Goal: Navigation & Orientation: Find specific page/section

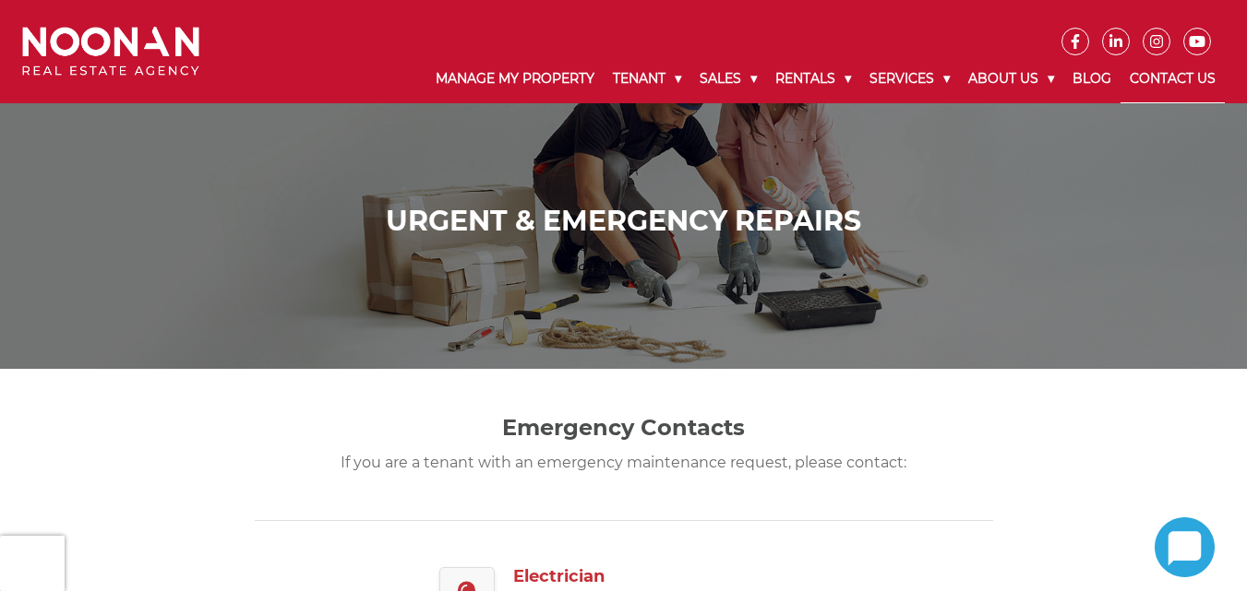
click at [1141, 73] on link "Contact Us" at bounding box center [1172, 79] width 104 height 48
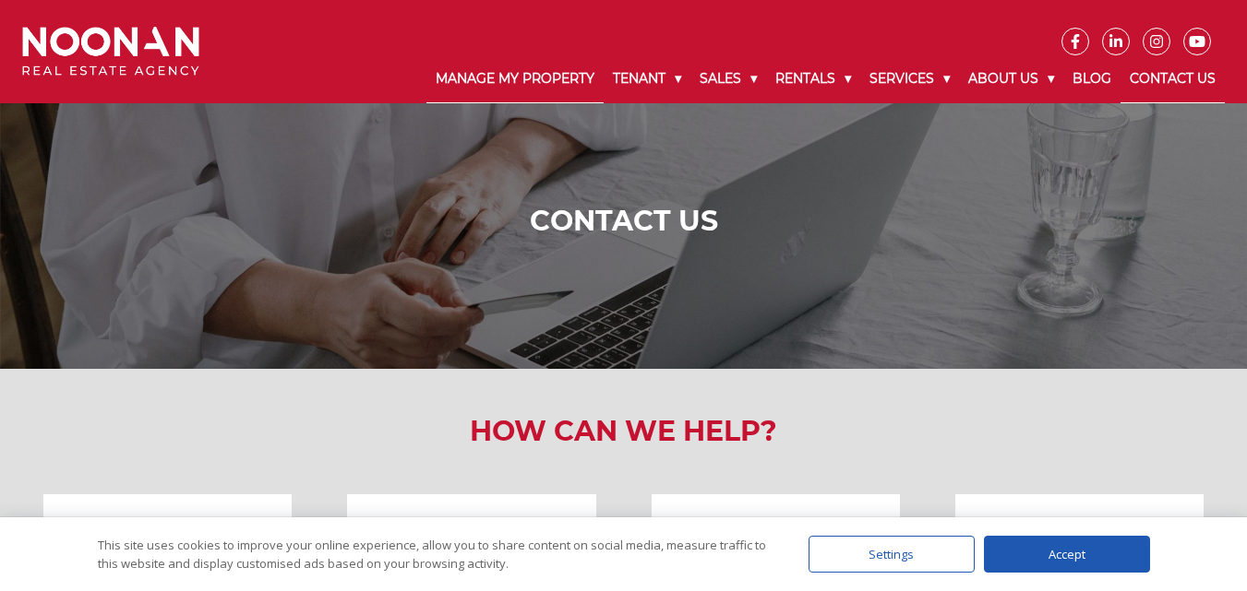
click at [521, 73] on link "Manage My Property" at bounding box center [514, 79] width 177 height 48
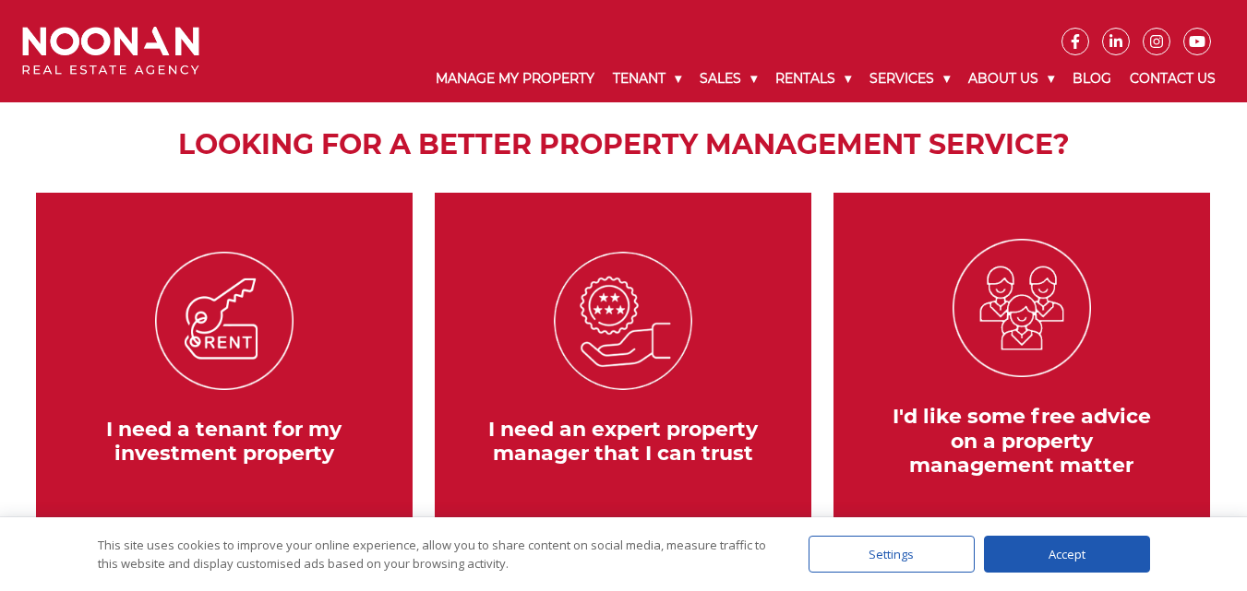
scroll to position [277, 0]
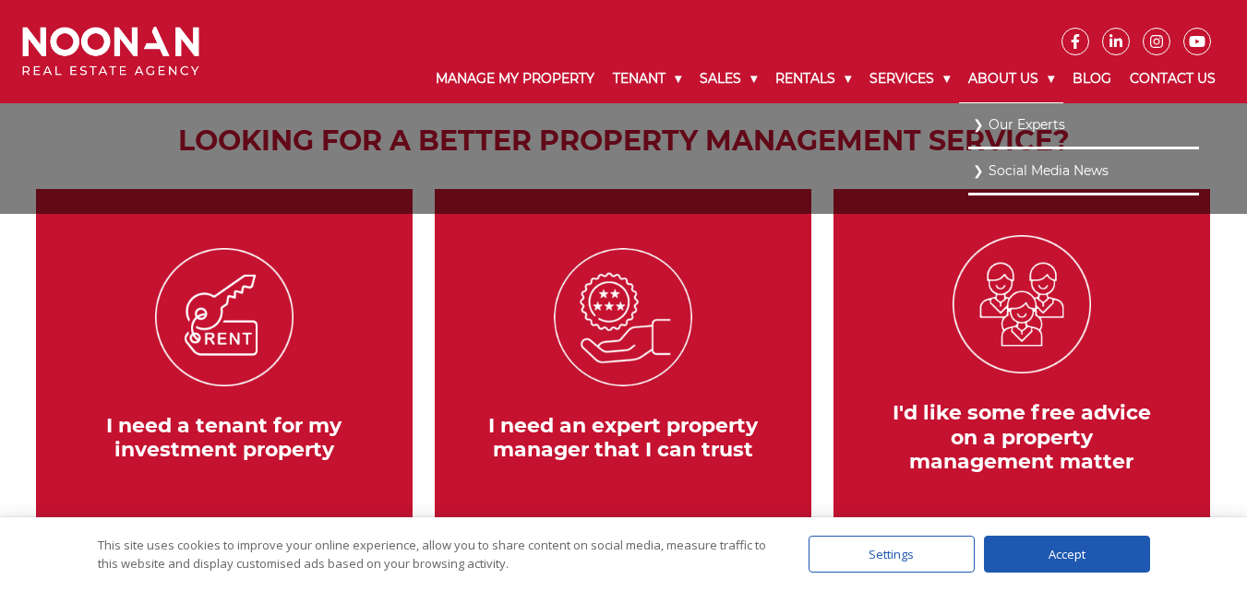
click at [979, 66] on link "About Us" at bounding box center [1011, 79] width 104 height 48
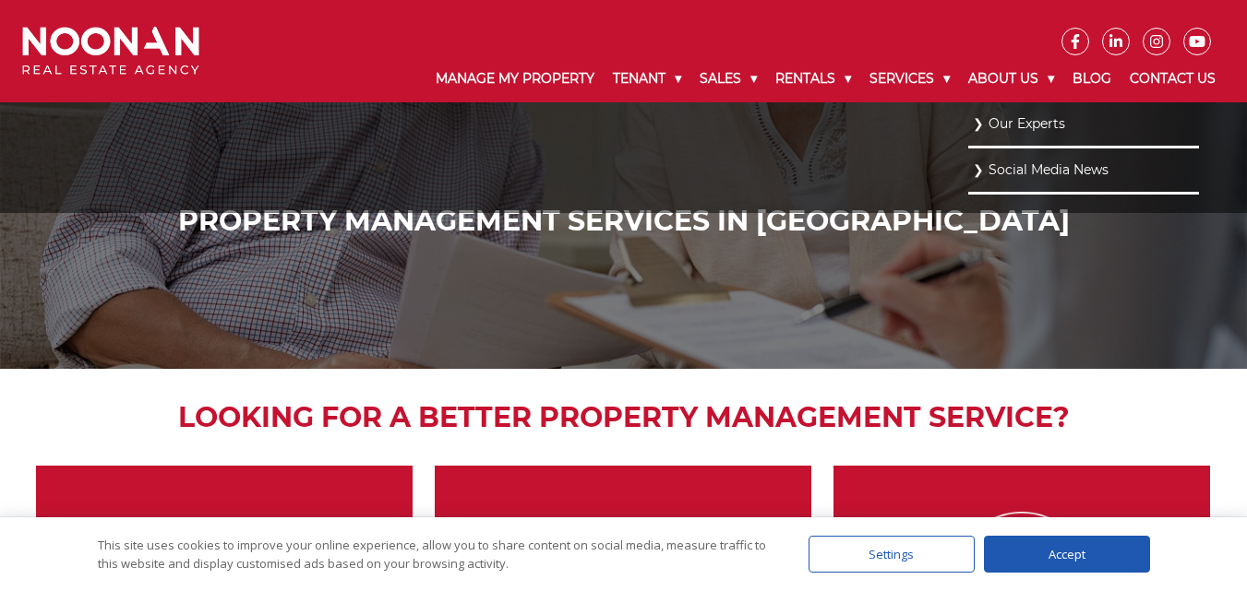
click at [1042, 119] on link "Our Experts" at bounding box center [1083, 124] width 221 height 25
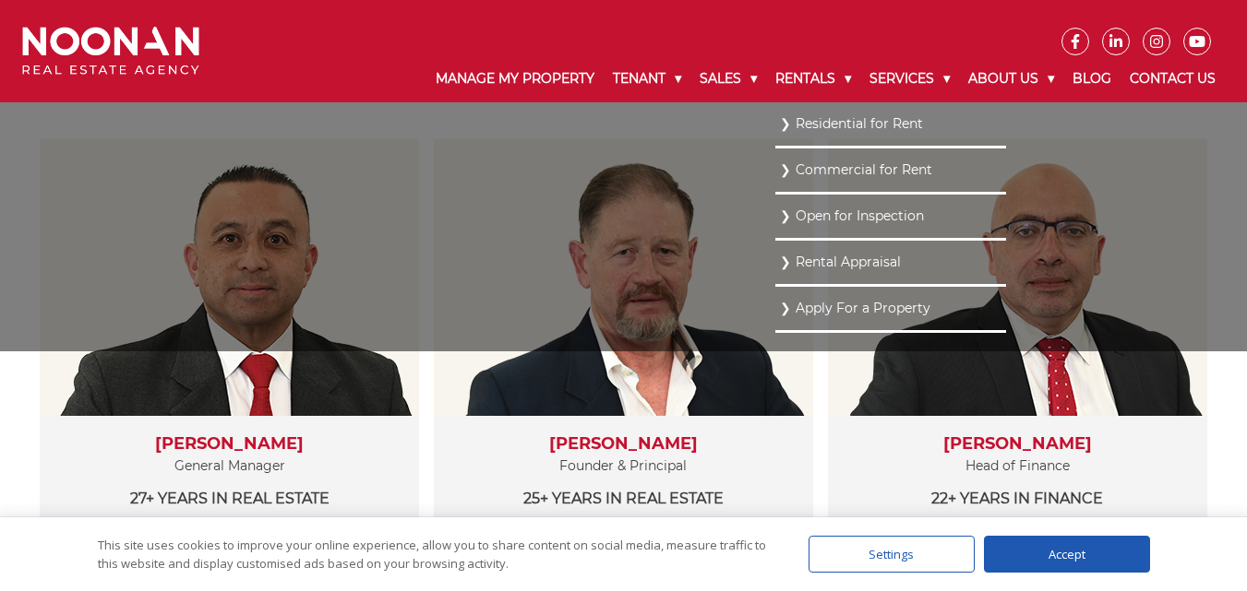
scroll to position [369, 0]
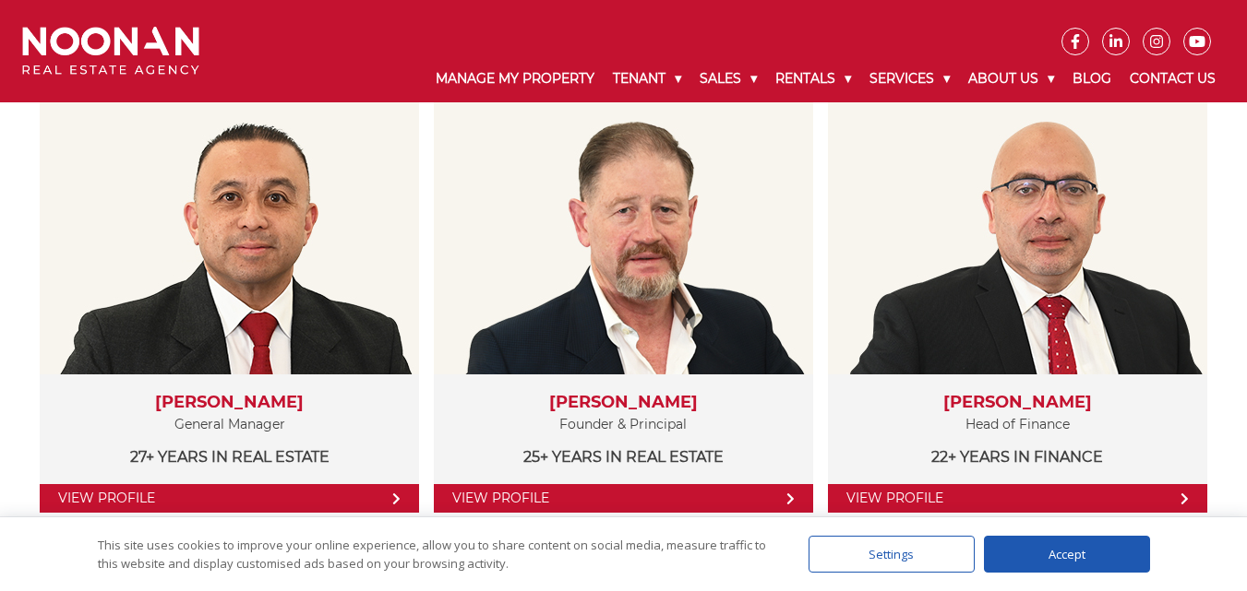
click at [1063, 549] on div "Accept" at bounding box center [1067, 554] width 166 height 37
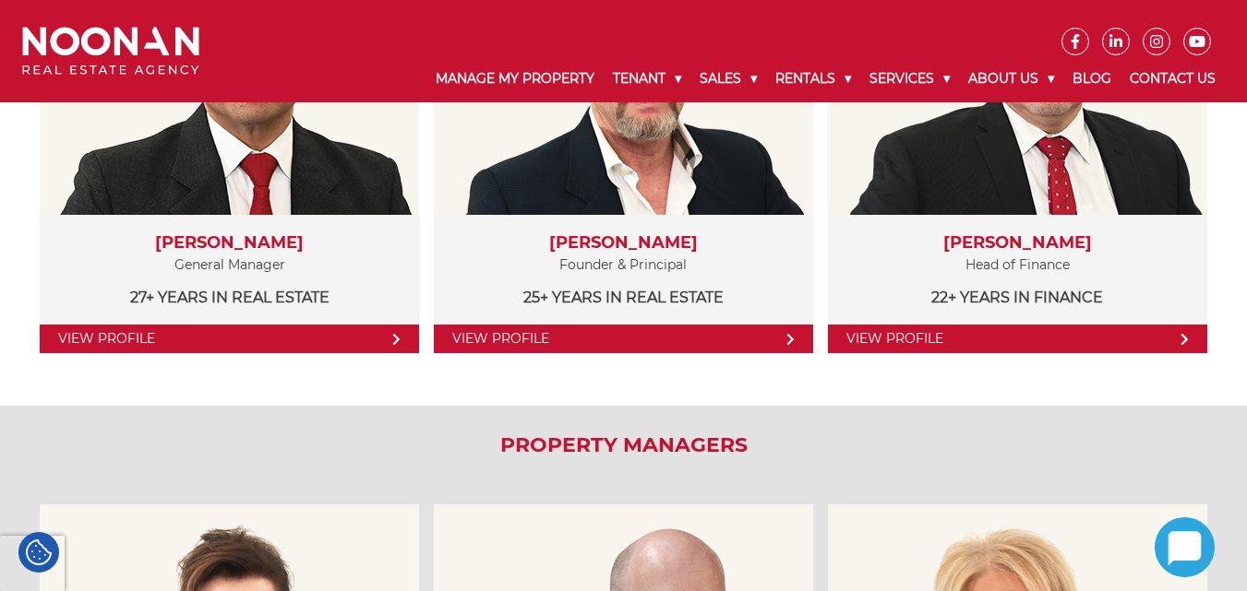
scroll to position [554, 0]
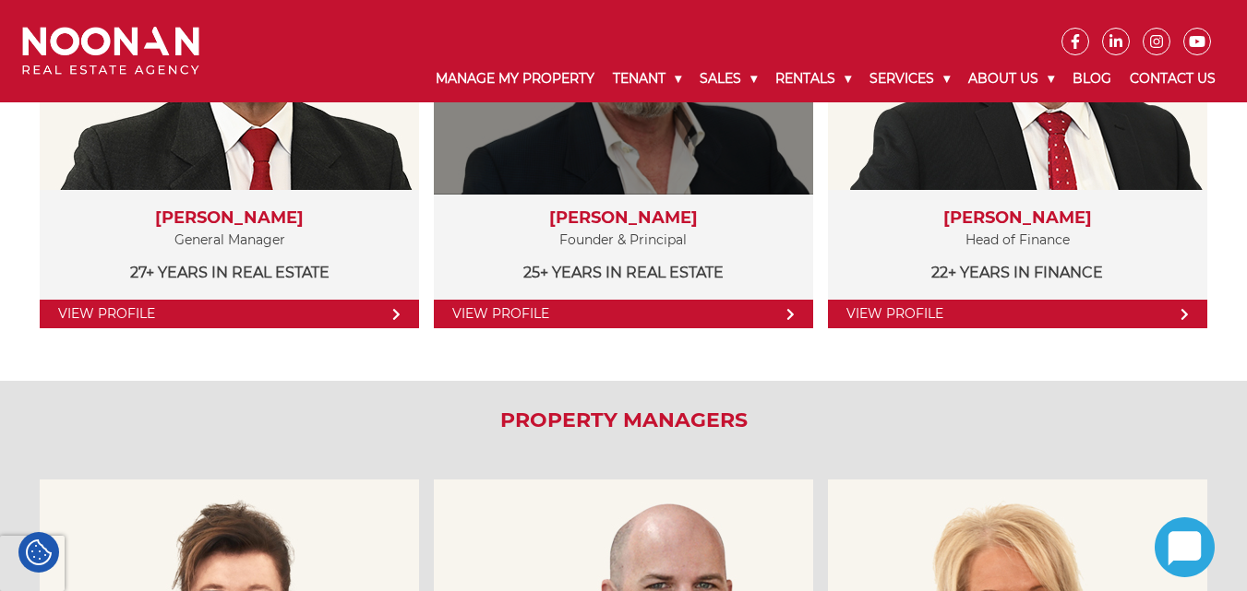
click at [738, 315] on link "View Profile" at bounding box center [623, 314] width 379 height 29
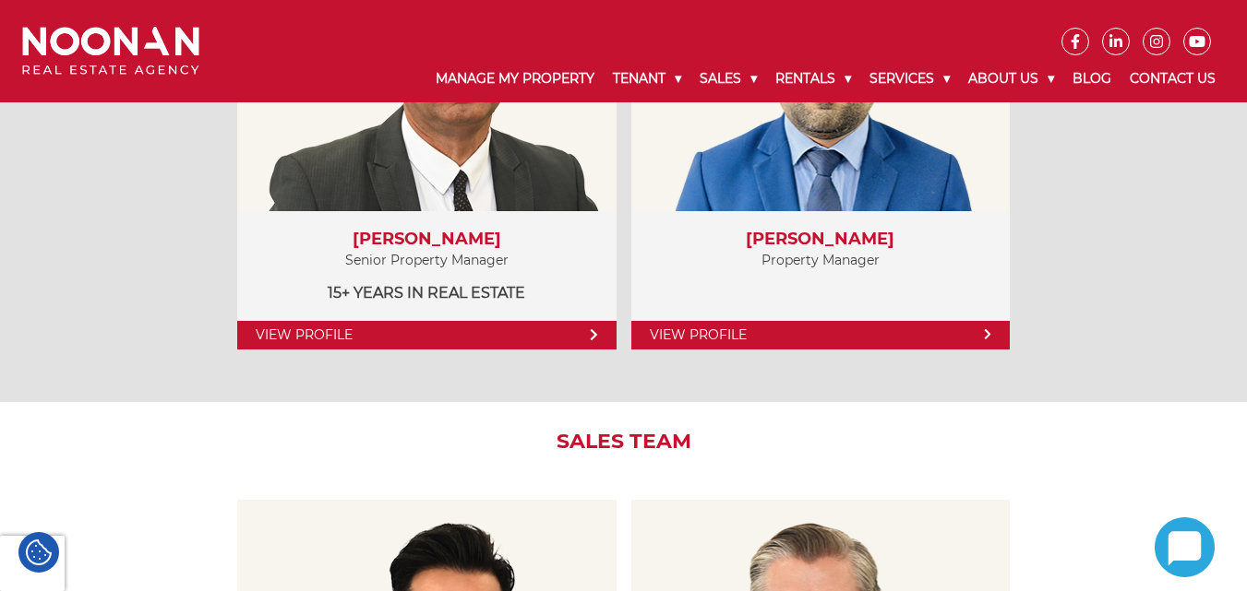
scroll to position [1569, 0]
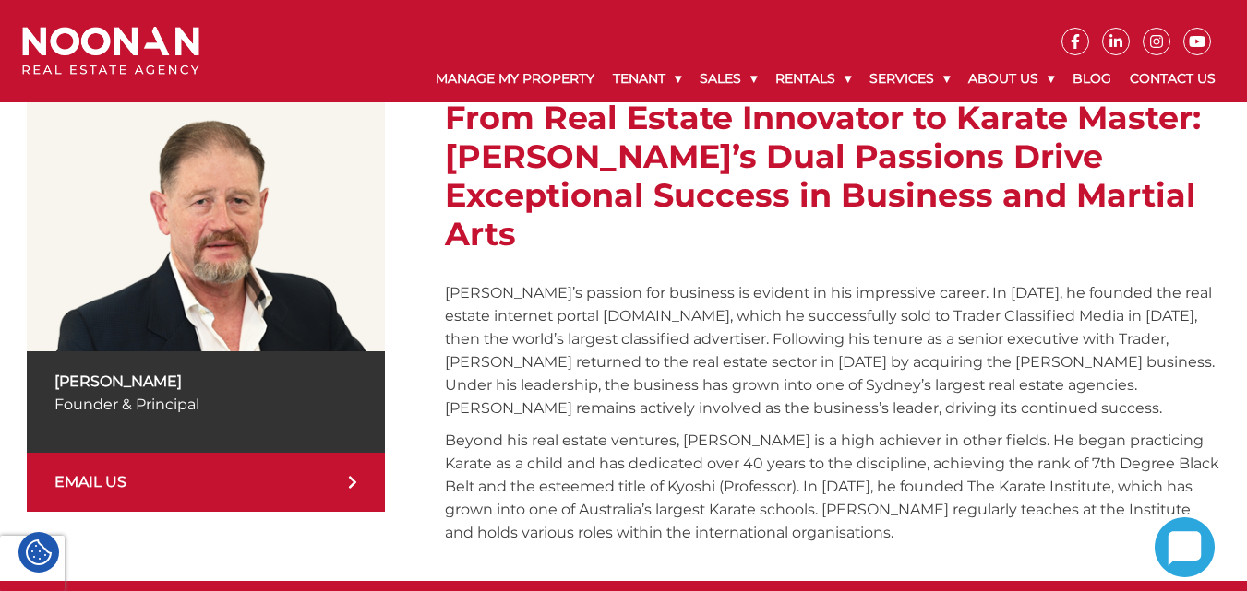
scroll to position [277, 0]
